Goal: Task Accomplishment & Management: Complete application form

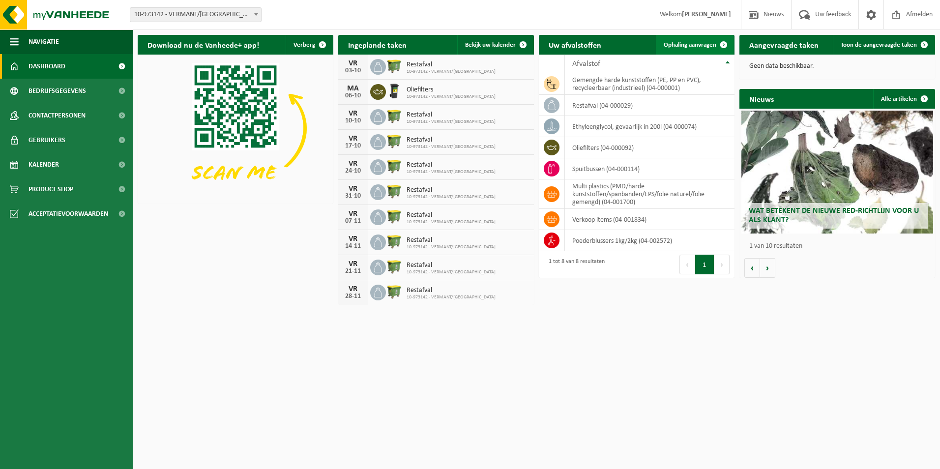
click at [678, 49] on link "Ophaling aanvragen" at bounding box center [695, 45] width 78 height 20
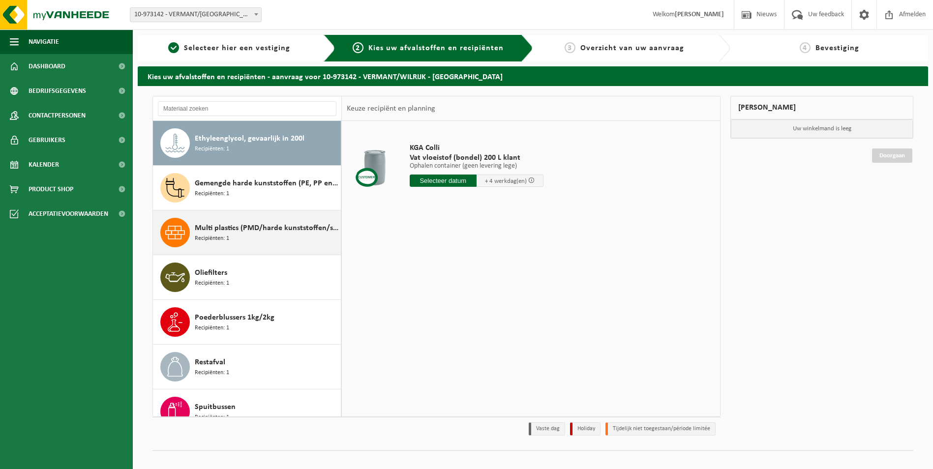
click at [237, 231] on span "Multi plastics (PMD/harde kunststoffen/spanbanden/EPS/folie naturel/folie gemen…" at bounding box center [267, 228] width 144 height 12
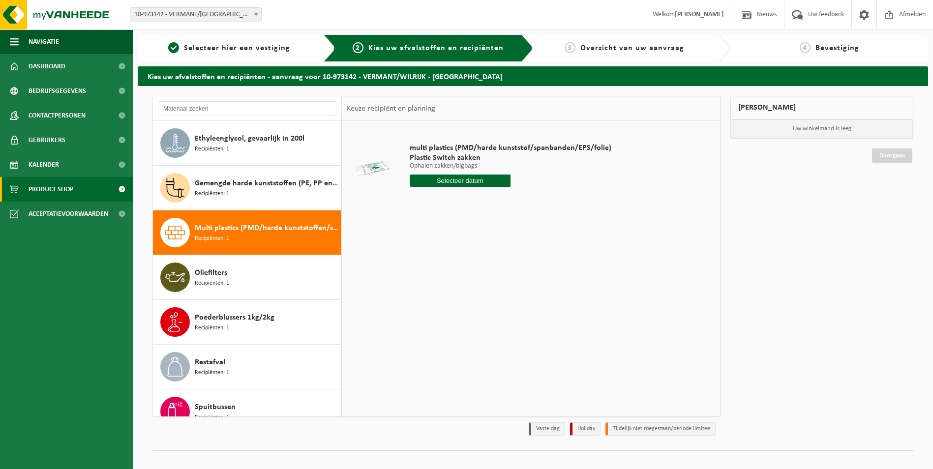
click at [64, 184] on span "Product Shop" at bounding box center [51, 189] width 45 height 25
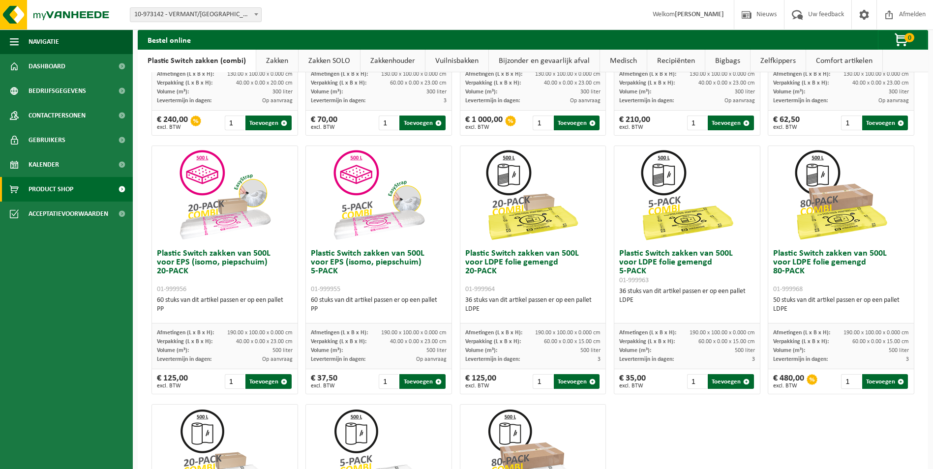
scroll to position [246, 0]
click at [57, 66] on span "Dashboard" at bounding box center [47, 66] width 37 height 25
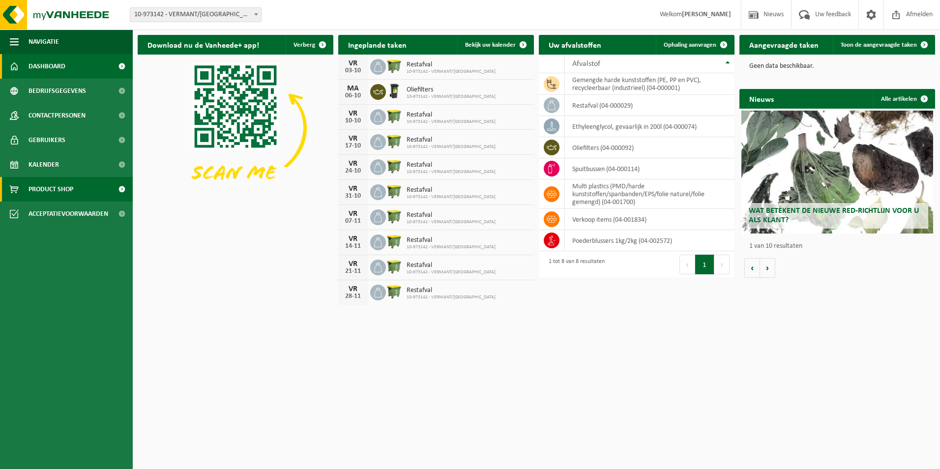
click at [60, 187] on span "Product Shop" at bounding box center [51, 189] width 45 height 25
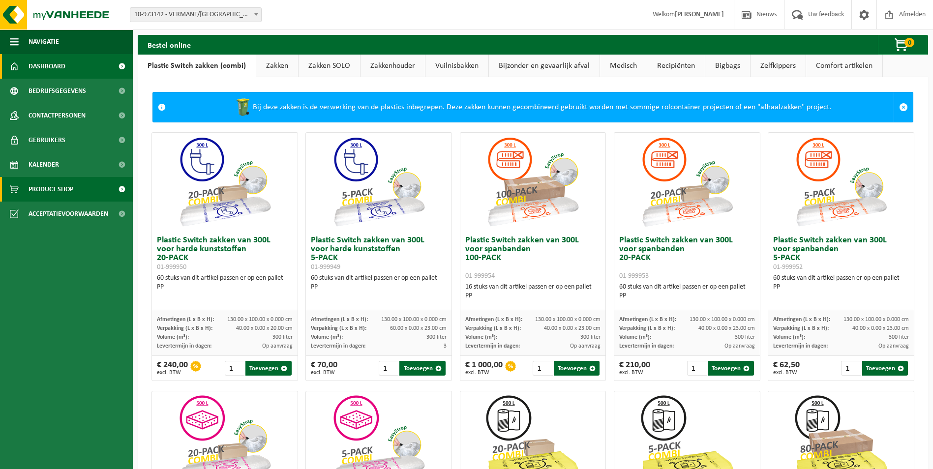
click at [42, 65] on span "Dashboard" at bounding box center [47, 66] width 37 height 25
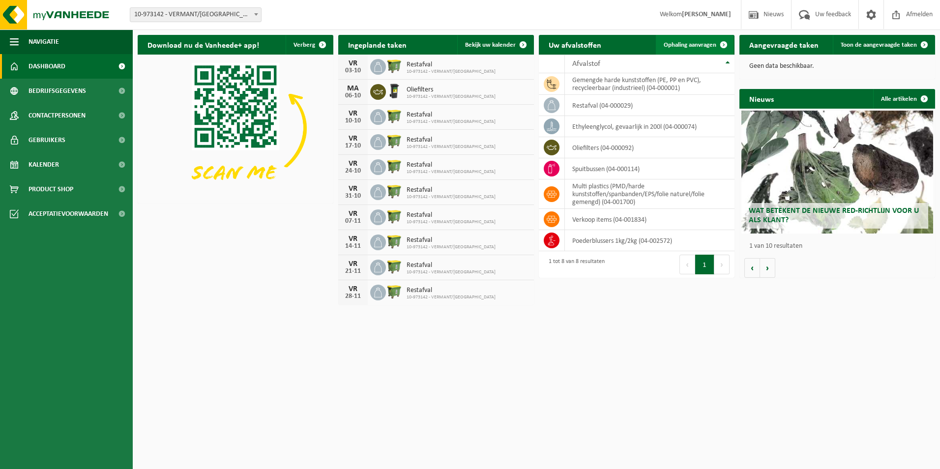
click at [676, 45] on span "Ophaling aanvragen" at bounding box center [690, 45] width 53 height 6
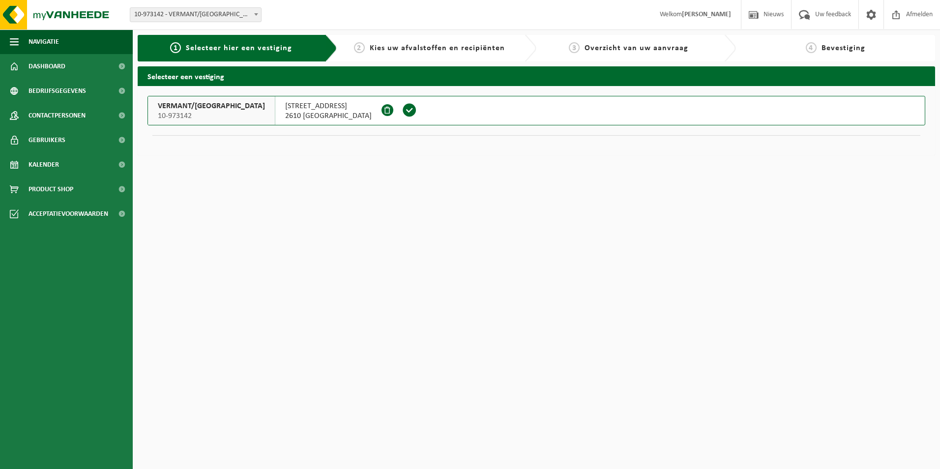
click at [402, 114] on span at bounding box center [409, 110] width 15 height 15
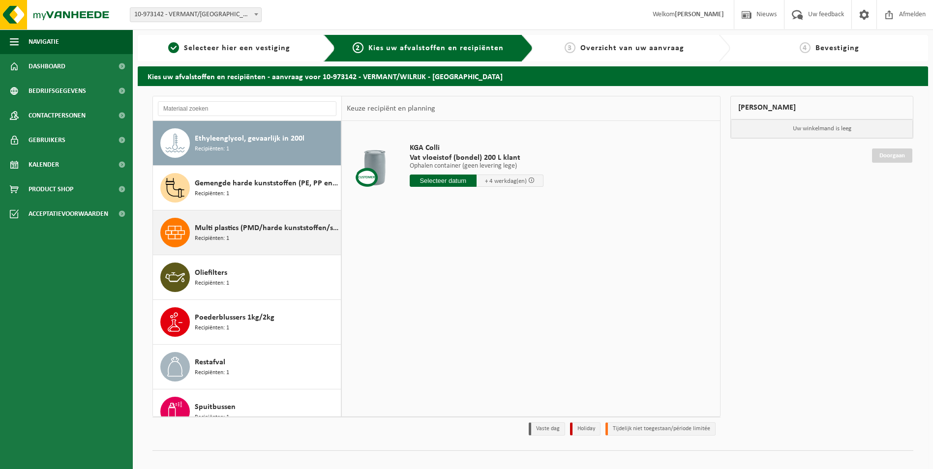
click at [233, 233] on span "Multi plastics (PMD/harde kunststoffen/spanbanden/EPS/folie naturel/folie gemen…" at bounding box center [267, 228] width 144 height 12
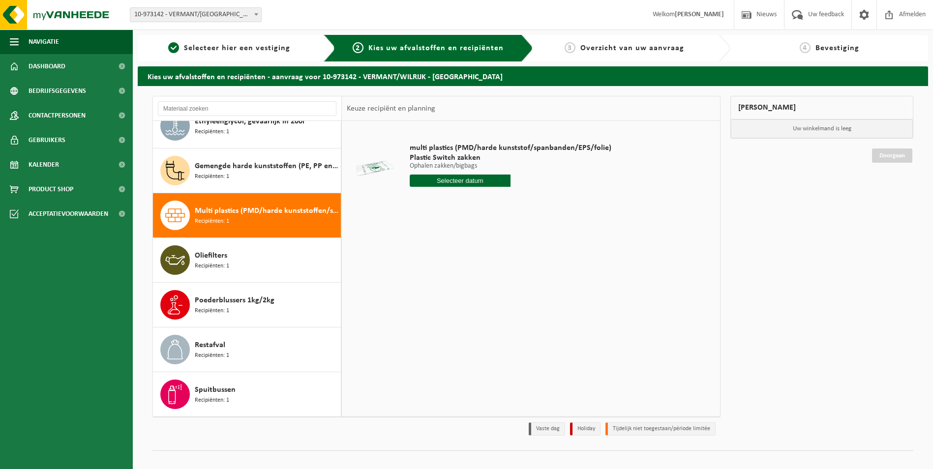
click at [459, 185] on input "text" at bounding box center [460, 181] width 101 height 12
click at [436, 254] on div "7" at bounding box center [435, 252] width 17 height 16
type input "Van 2025-10-07"
click at [464, 202] on input "1" at bounding box center [460, 198] width 101 height 13
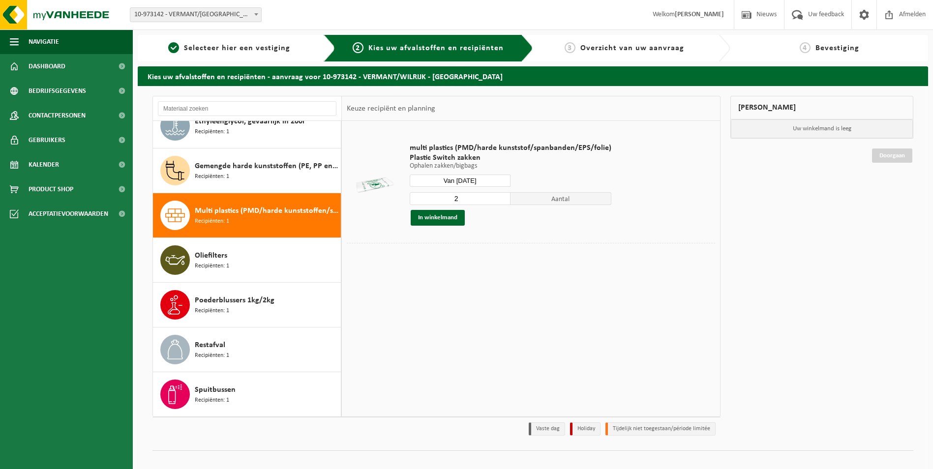
click at [502, 196] on input "2" at bounding box center [460, 198] width 101 height 13
type input "3"
click at [502, 196] on input "3" at bounding box center [460, 198] width 101 height 13
click at [426, 217] on button "In winkelmand" at bounding box center [438, 218] width 54 height 16
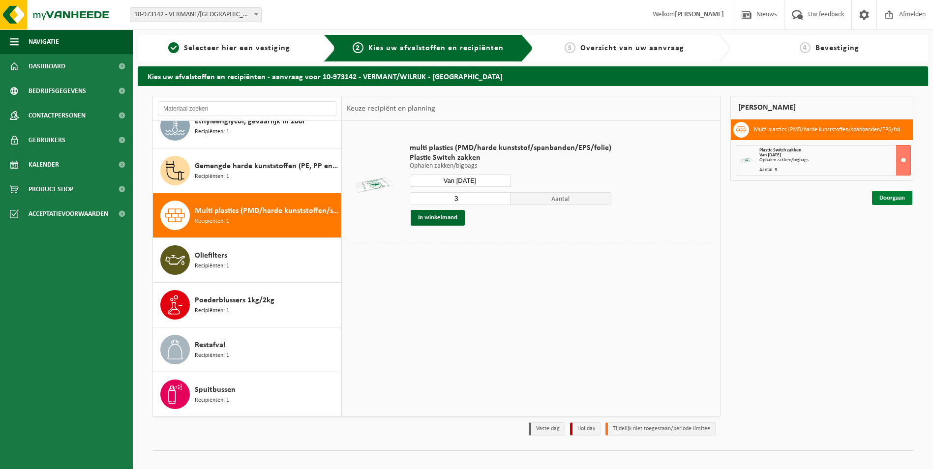
click at [886, 195] on link "Doorgaan" at bounding box center [892, 198] width 40 height 14
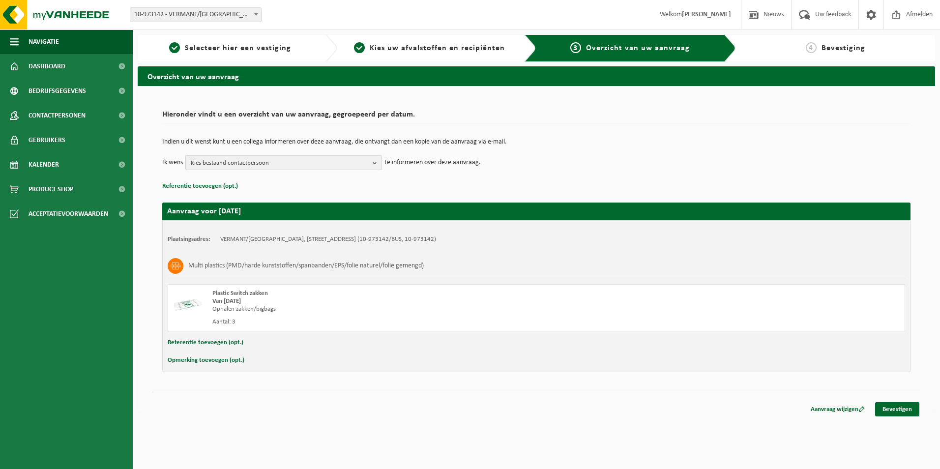
click at [345, 166] on span "Kies bestaand contactpersoon" at bounding box center [280, 163] width 178 height 15
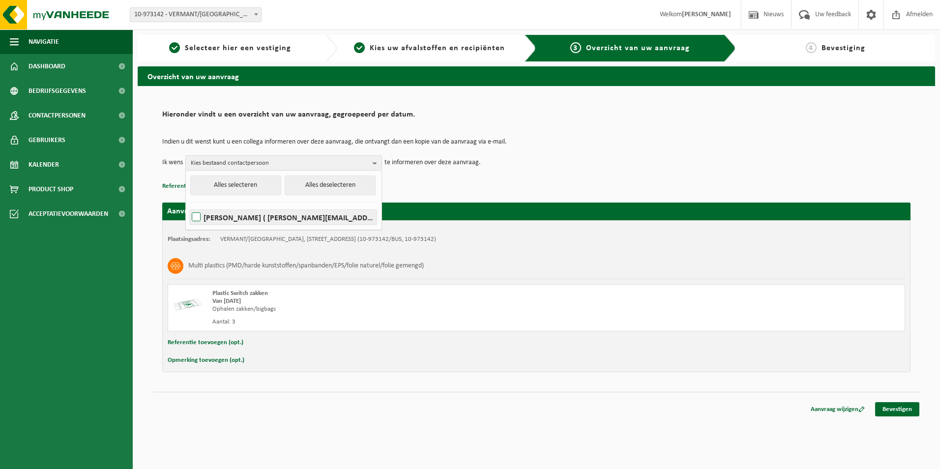
click at [196, 216] on label "Steve Spoelders ( steve.spoelders@vermant.be )" at bounding box center [283, 217] width 187 height 15
click at [188, 205] on input "Steve Spoelders ( steve.spoelders@vermant.be )" at bounding box center [188, 205] width 0 height 0
checkbox input "true"
click at [412, 184] on p "Referentie toevoegen (opt.)" at bounding box center [536, 186] width 748 height 13
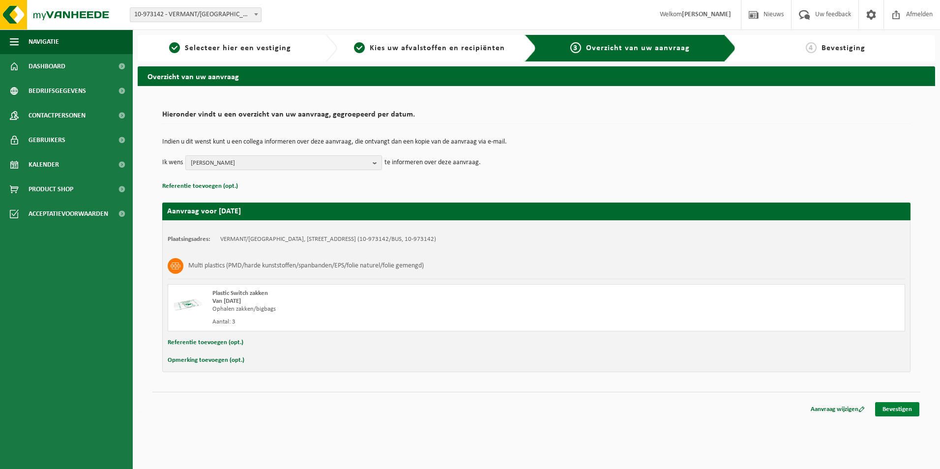
click at [903, 409] on link "Bevestigen" at bounding box center [897, 409] width 44 height 14
